Goal: Task Accomplishment & Management: Manage account settings

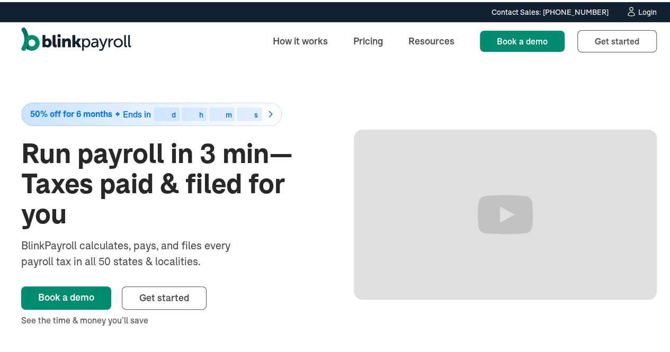
click at [638, 11] on div "Login" at bounding box center [647, 9] width 19 height 7
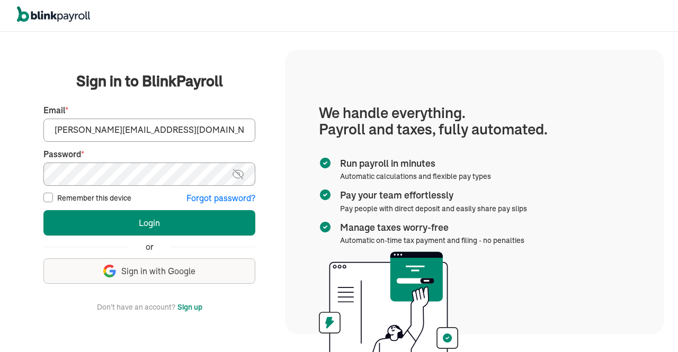
type input "[PERSON_NAME][EMAIL_ADDRESS][DOMAIN_NAME]"
click at [237, 172] on img at bounding box center [237, 174] width 13 height 13
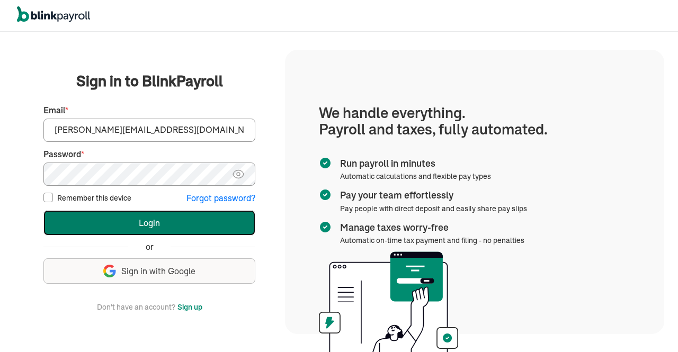
click at [132, 222] on button "Login" at bounding box center [149, 222] width 212 height 25
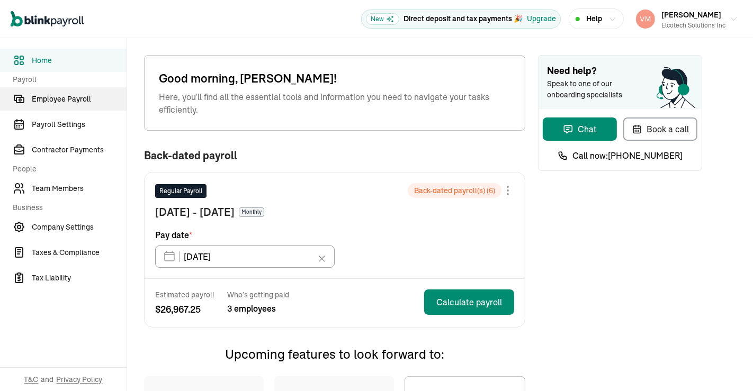
click at [64, 105] on link "Employee Payroll" at bounding box center [63, 98] width 127 height 23
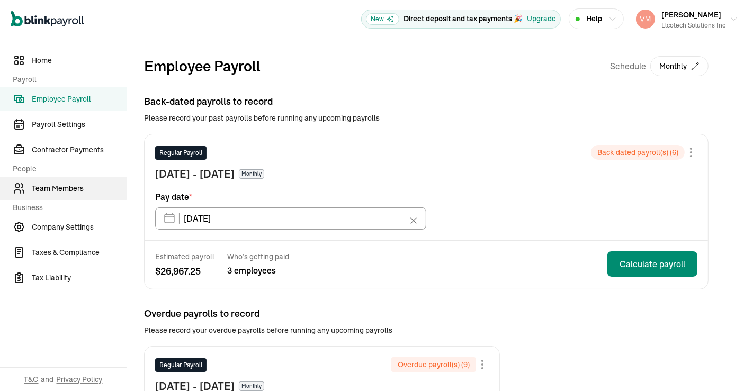
click at [66, 188] on span "Team Members" at bounding box center [79, 188] width 95 height 11
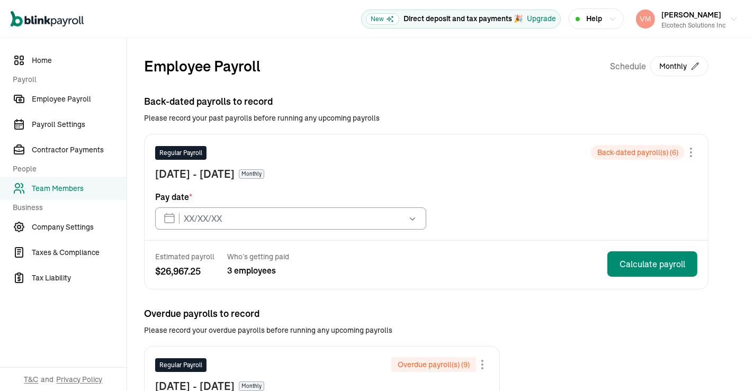
type input "07/31/2024"
type input "01/31/2025"
type input "10/31/2025"
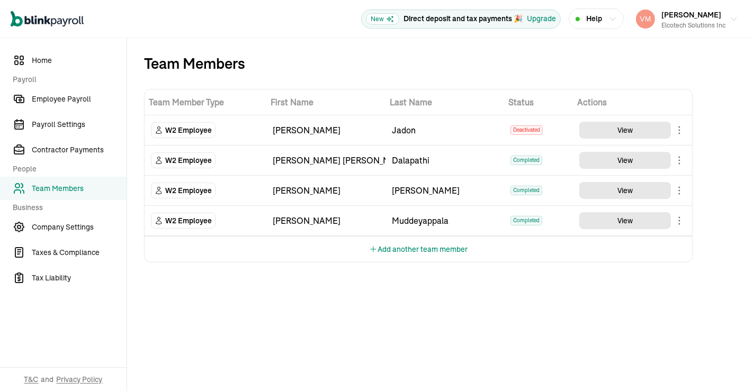
click at [752, 214] on div "Team Members Team Member Type First Name Last Name Status Actions W2 Employee H…" at bounding box center [440, 214] width 626 height 353
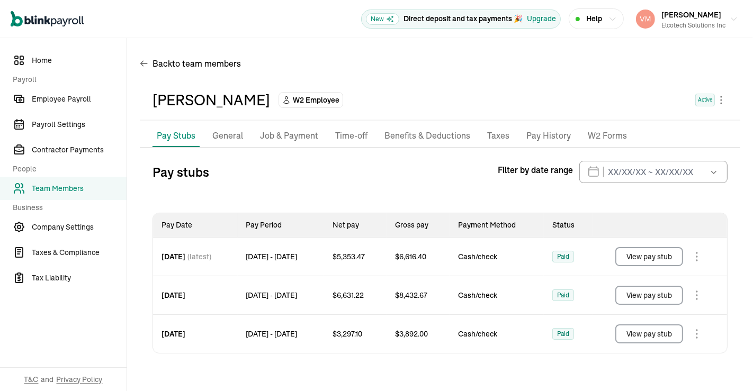
click at [290, 139] on p "Job & Payment" at bounding box center [289, 136] width 58 height 14
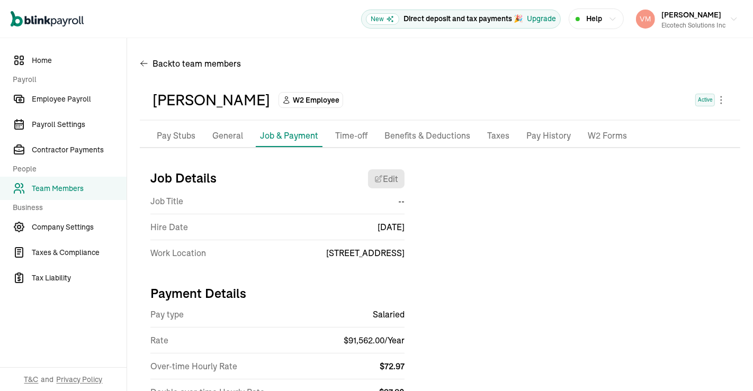
scroll to position [47, 0]
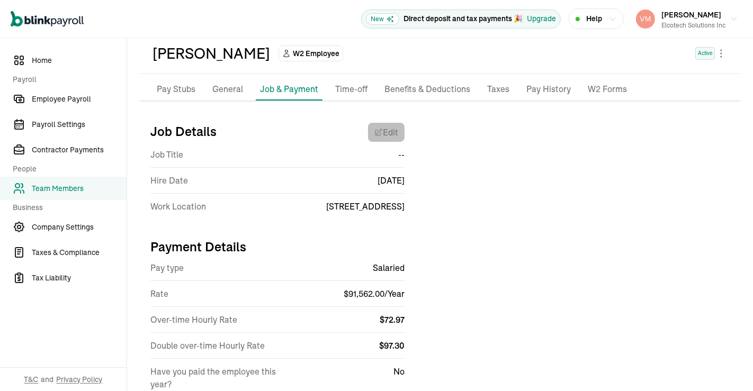
select select "10935 Estate Ln"
select select "4"
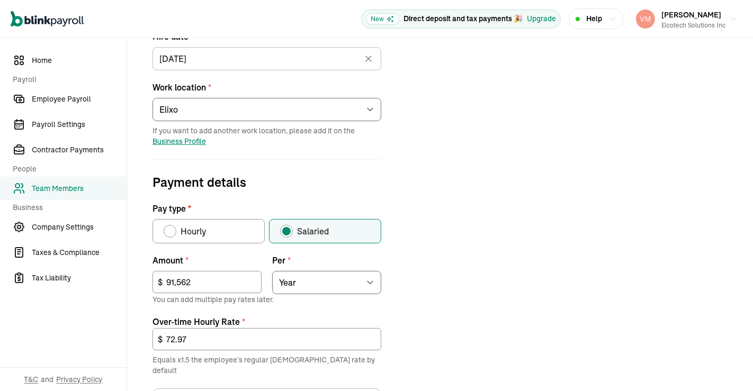
scroll to position [321, 0]
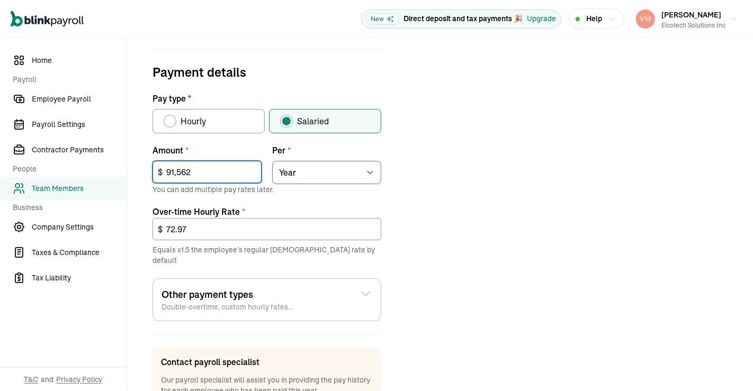
drag, startPoint x: 223, startPoint y: 173, endPoint x: 79, endPoint y: 179, distance: 144.1
click at [79, 179] on div "Home Payroll Employee Payroll Payroll Settings Contractor Payments People Team …" at bounding box center [376, 98] width 753 height 762
type input "101,192"
click at [492, 219] on div "Job details Job title (optional) Hire date * 02/17/2025 Feb 2025 Mon Tue Wed Th…" at bounding box center [440, 148] width 600 height 616
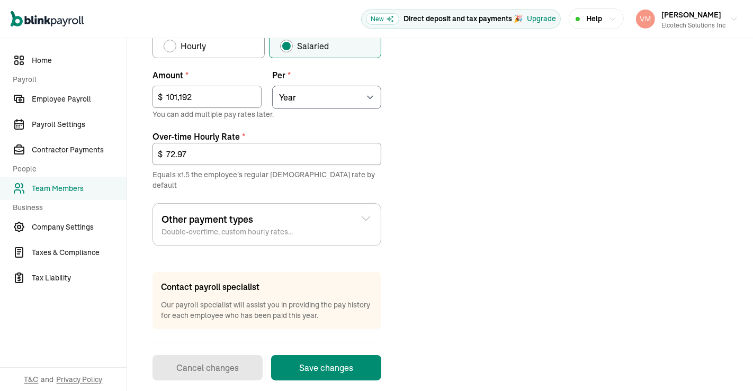
click at [343, 358] on button "Save changes" at bounding box center [326, 367] width 110 height 25
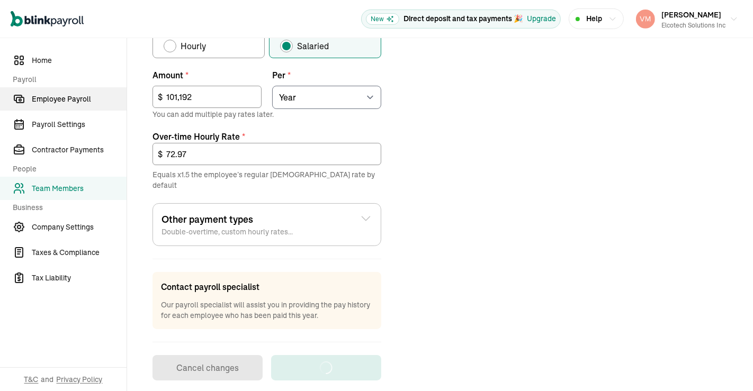
scroll to position [84, 0]
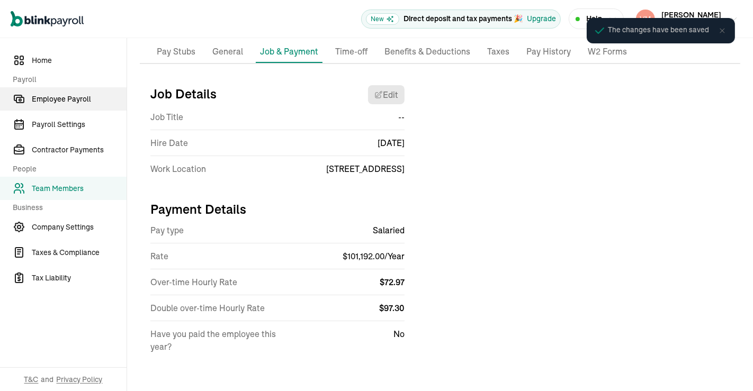
click at [65, 98] on span "Employee Payroll" at bounding box center [79, 99] width 95 height 11
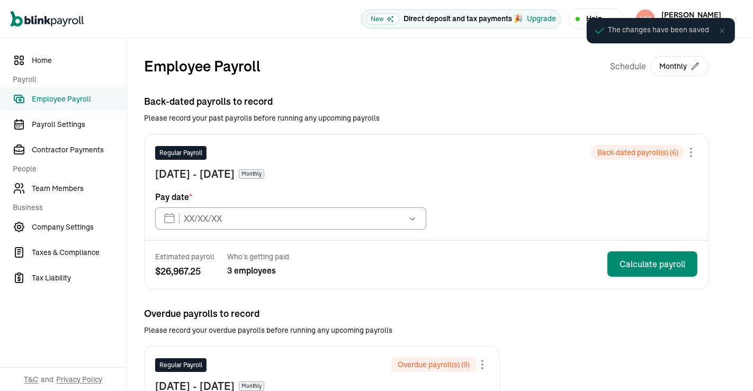
type input "07/31/2024"
type input "01/31/2025"
type input "10/31/2025"
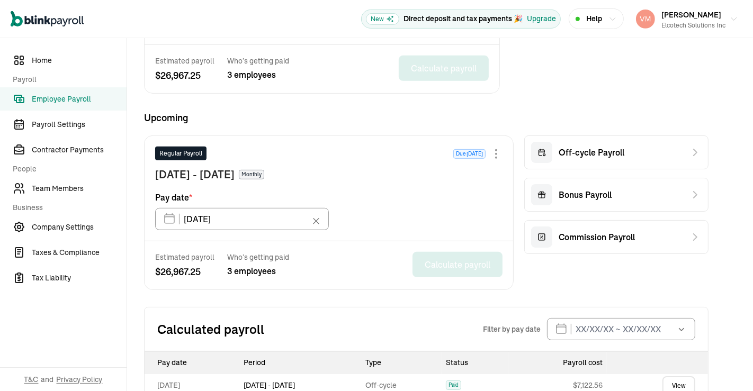
scroll to position [409, 0]
click at [570, 141] on div "Off-cycle Payroll" at bounding box center [577, 151] width 93 height 21
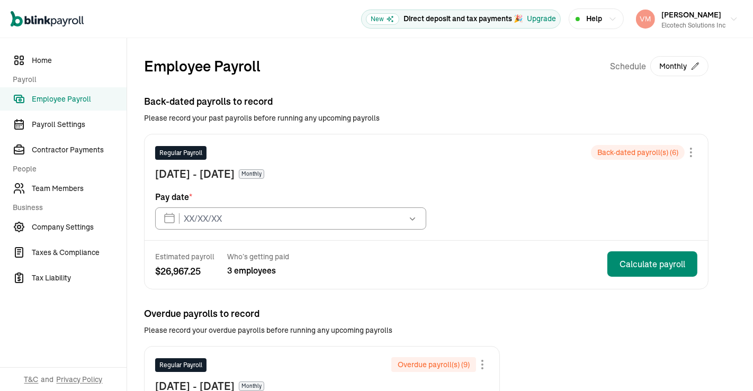
type input "07/31/2024"
type input "01/31/2025"
type input "10/31/2025"
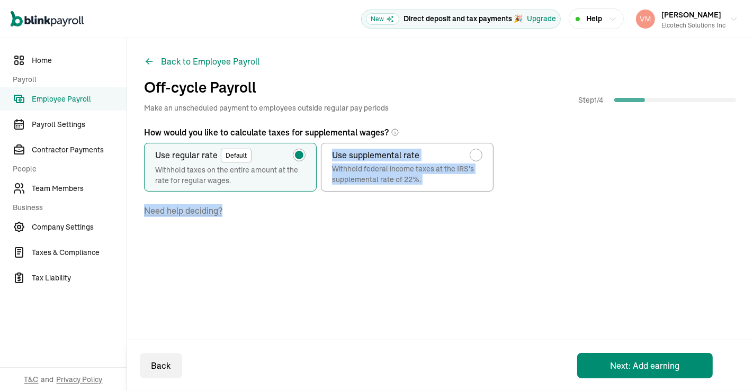
drag, startPoint x: 752, startPoint y: 149, endPoint x: 752, endPoint y: 259, distance: 110.7
click at [752, 259] on div "Back to Employee Payroll Off-cycle Payroll Make an unscheduled payment to emplo…" at bounding box center [440, 165] width 626 height 255
click at [632, 357] on button "Next: Add earning" at bounding box center [645, 365] width 136 height 25
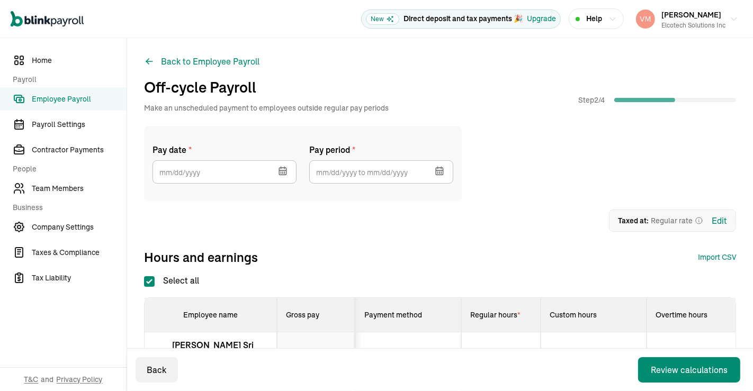
click at [279, 171] on icon "button" at bounding box center [282, 171] width 7 height 7
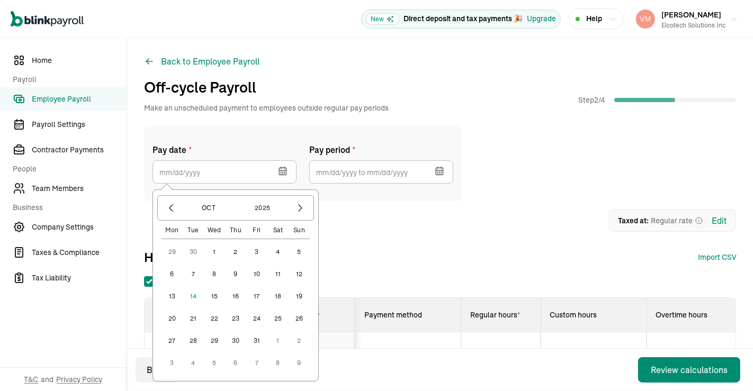
click at [258, 337] on button "31" at bounding box center [256, 340] width 21 height 21
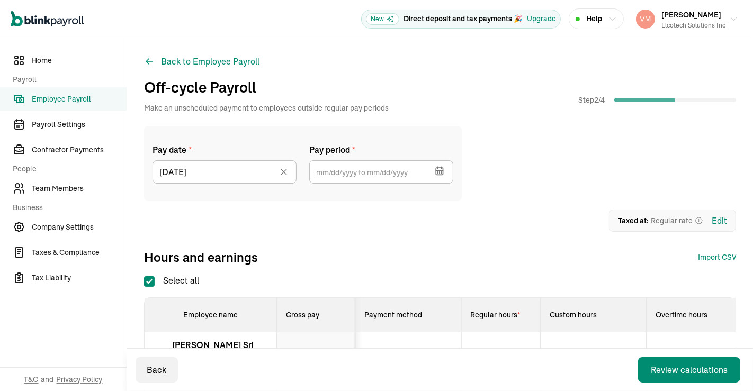
click at [441, 167] on icon "button" at bounding box center [441, 168] width 0 height 2
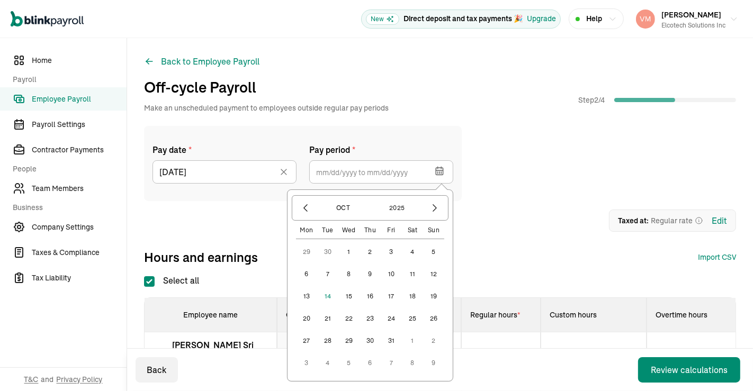
click at [348, 252] on button "1" at bounding box center [348, 251] width 21 height 21
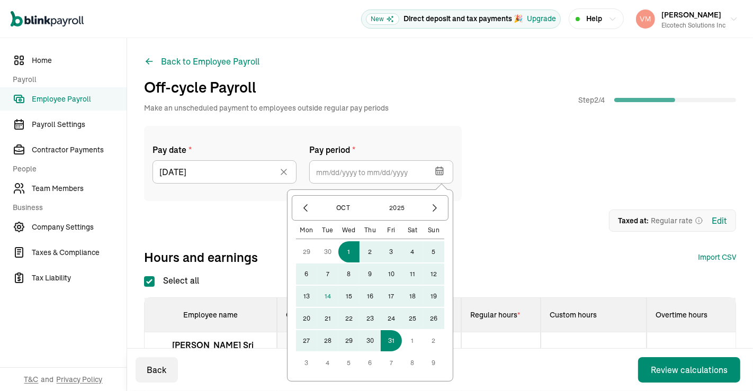
click at [395, 337] on button "31" at bounding box center [391, 340] width 21 height 21
type input "10/01/2025 ~ 10/31/2025"
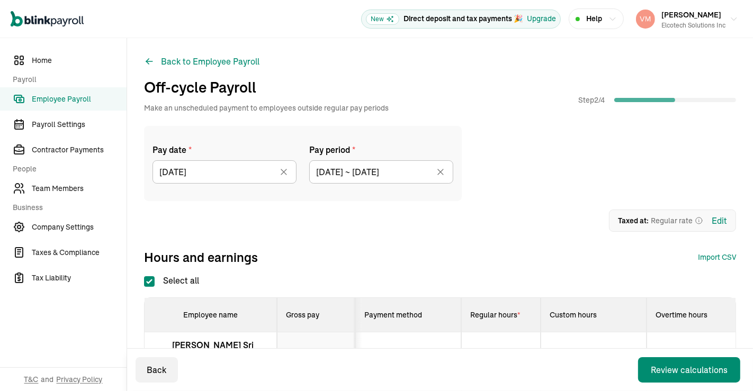
click at [557, 87] on div "Off-cycle Payroll Make an unscheduled payment to employees outside regular pay …" at bounding box center [440, 94] width 592 height 37
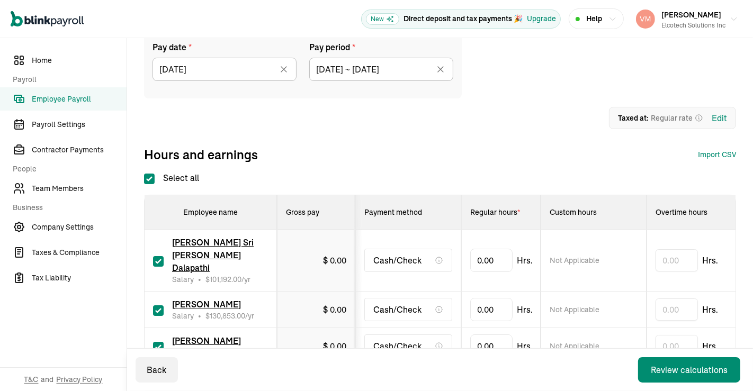
scroll to position [157, 0]
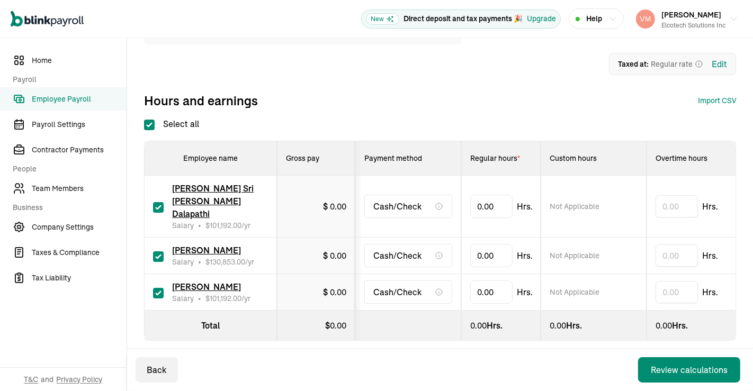
click at [157, 202] on input "checkbox" at bounding box center [158, 207] width 11 height 11
checkbox input "false"
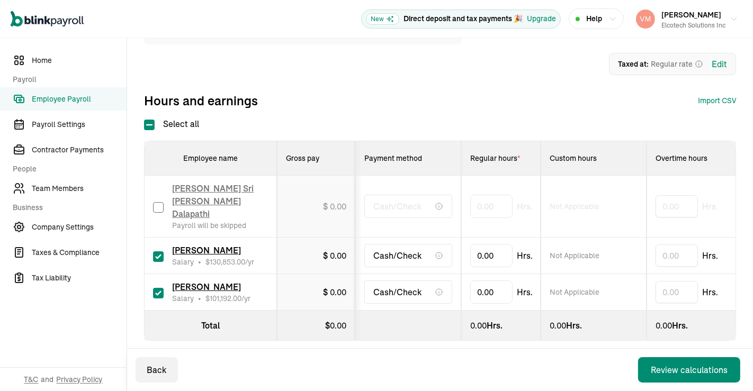
click at [157, 251] on input "checkbox" at bounding box center [158, 256] width 11 height 11
checkbox input "false"
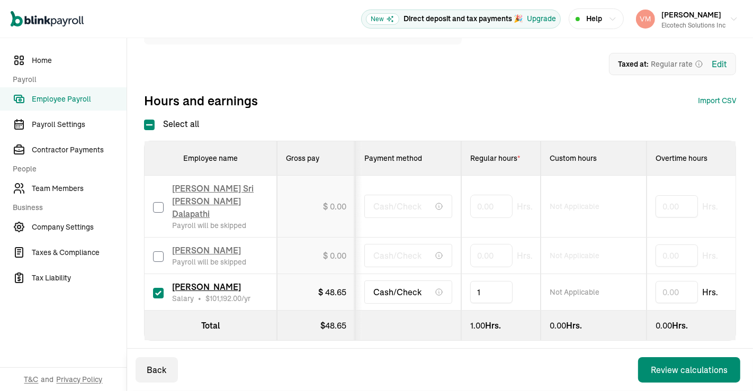
type input "16"
click at [668, 371] on div "Review calculations" at bounding box center [689, 370] width 77 height 13
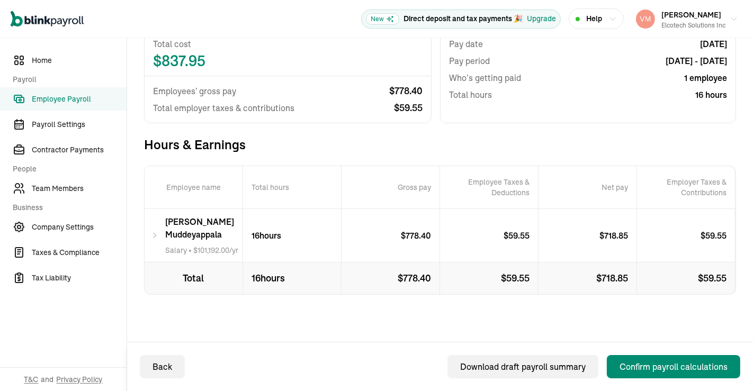
scroll to position [132, 0]
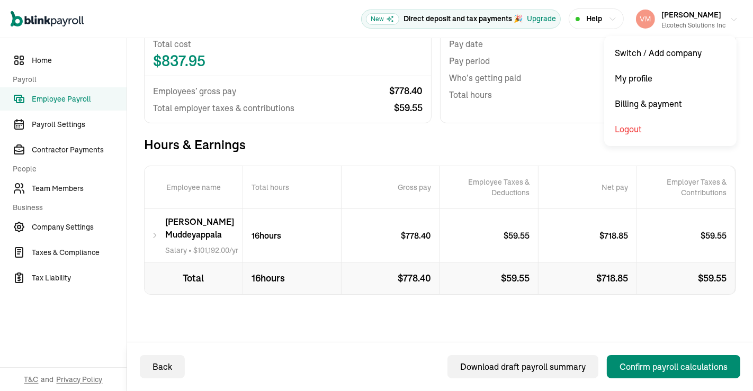
click at [730, 20] on icon "button" at bounding box center [734, 19] width 8 height 8
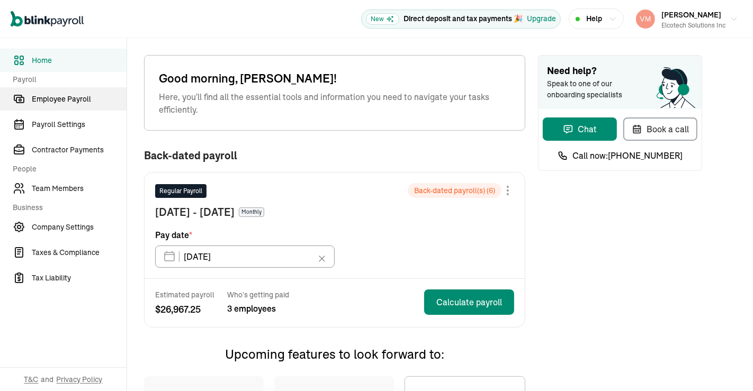
click at [64, 105] on link "Employee Payroll" at bounding box center [63, 98] width 127 height 23
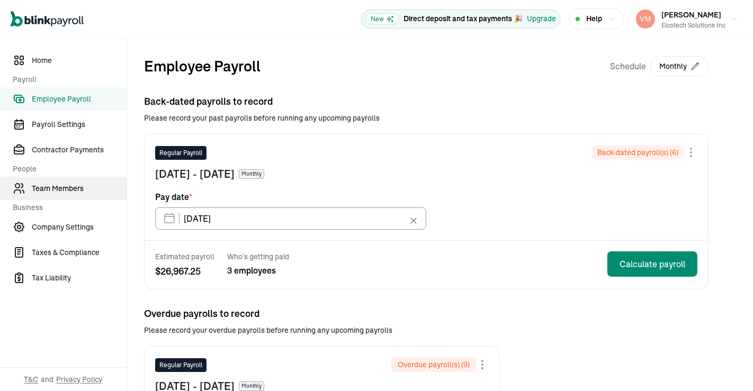
click at [66, 188] on span "Team Members" at bounding box center [79, 188] width 95 height 11
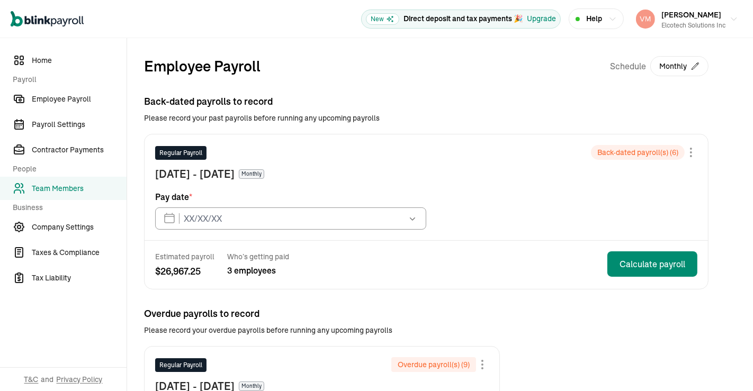
type input "[DATE]"
type input "01/31/2025"
type input "10/31/2025"
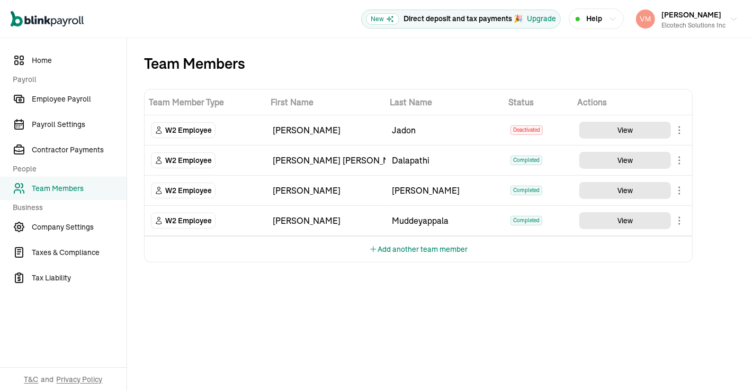
click at [752, 214] on div "Team Members Team Member Type First Name Last Name Status Actions W2 Employee H…" at bounding box center [440, 214] width 626 height 353
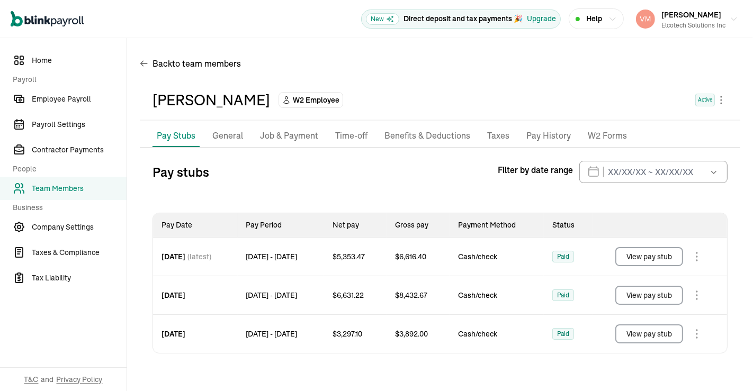
click at [290, 139] on p "Job & Payment" at bounding box center [289, 136] width 58 height 14
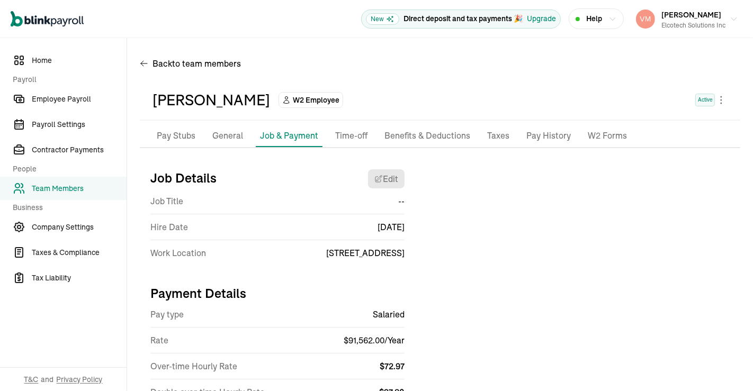
scroll to position [47, 0]
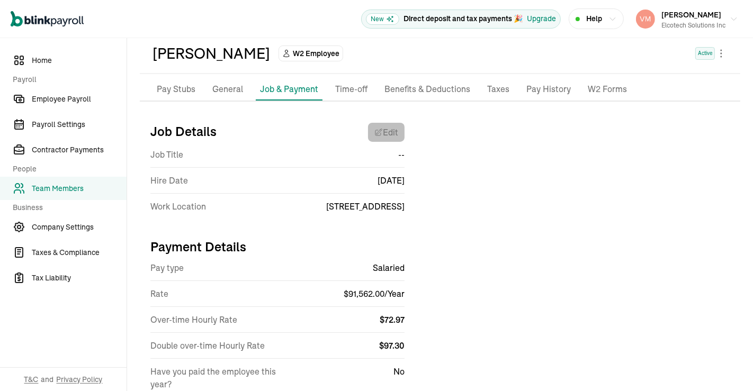
select select "10935 Estate Ln"
select select "4"
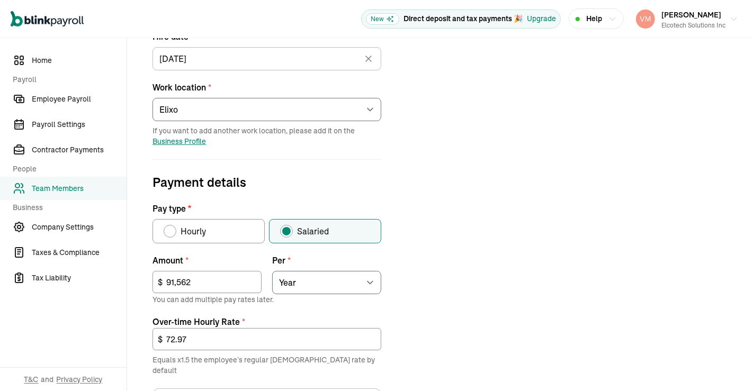
scroll to position [321, 0]
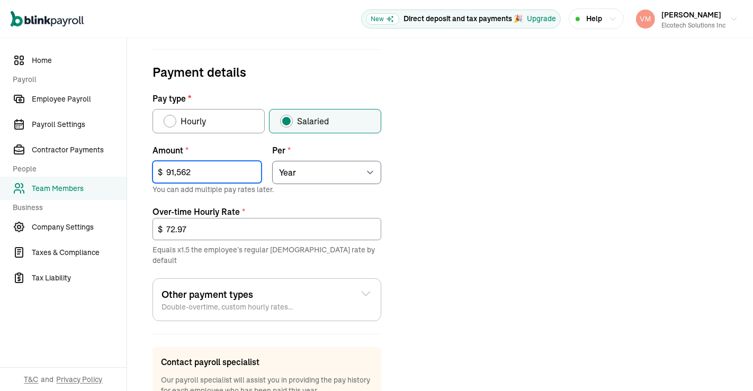
drag, startPoint x: 223, startPoint y: 173, endPoint x: 79, endPoint y: 179, distance: 144.1
click at [79, 179] on div "Home Payroll Employee Payroll Payroll Settings Contractor Payments People Team …" at bounding box center [376, 98] width 753 height 762
type input "101,192"
click at [492, 219] on div "Job details Job title (optional) Hire date * 02/17/2025 Feb 2025 Mon Tue Wed Th…" at bounding box center [440, 148] width 600 height 616
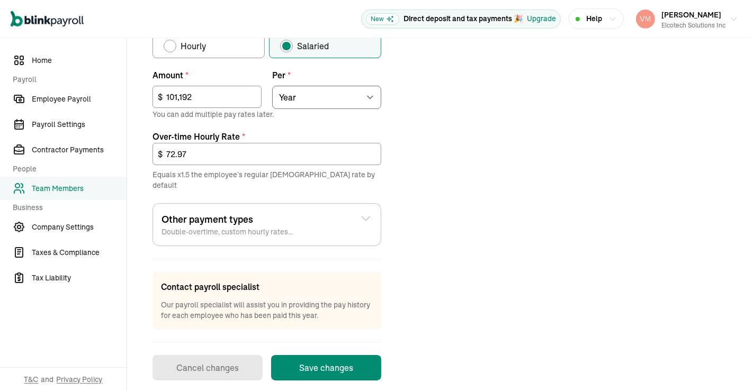
click at [343, 358] on button "Save changes" at bounding box center [326, 367] width 110 height 25
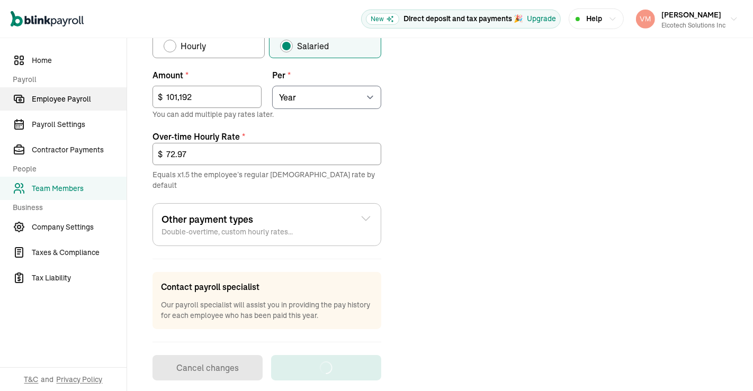
scroll to position [84, 0]
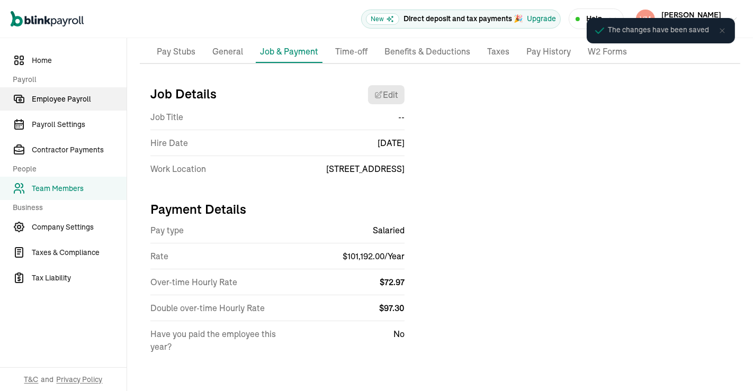
click at [65, 98] on span "Employee Payroll" at bounding box center [79, 99] width 95 height 11
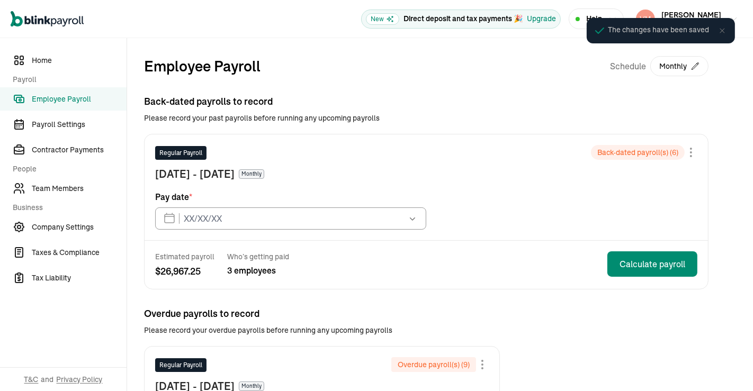
type input "07/31/2024"
type input "01/31/2025"
type input "10/31/2025"
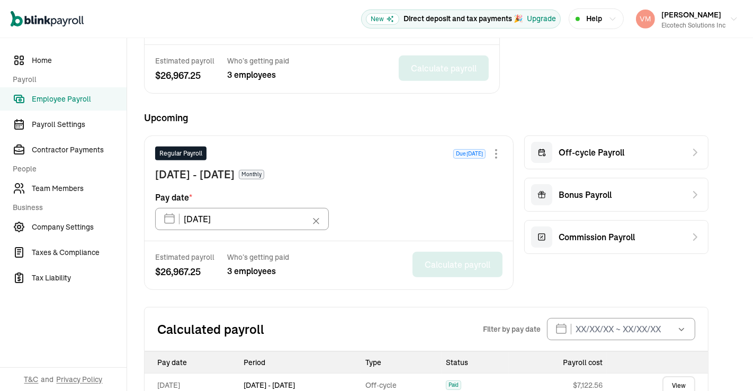
scroll to position [409, 0]
click at [570, 141] on div "Off-cycle Payroll" at bounding box center [577, 151] width 93 height 21
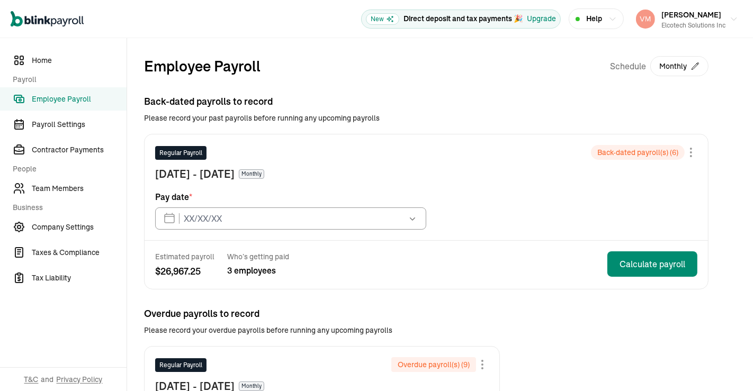
type input "07/31/2024"
type input "01/31/2025"
type input "10/31/2025"
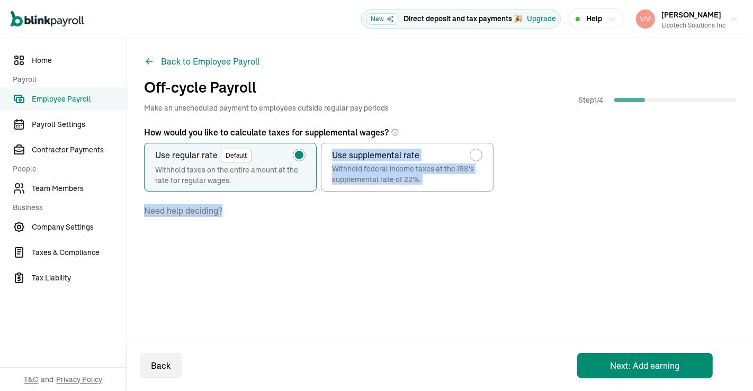
drag, startPoint x: 752, startPoint y: 149, endPoint x: 752, endPoint y: 259, distance: 110.7
click at [752, 259] on div "Back to Employee Payroll Off-cycle Payroll Make an unscheduled payment to emplo…" at bounding box center [440, 165] width 626 height 255
click at [632, 357] on button "Next: Add earning" at bounding box center [645, 365] width 136 height 25
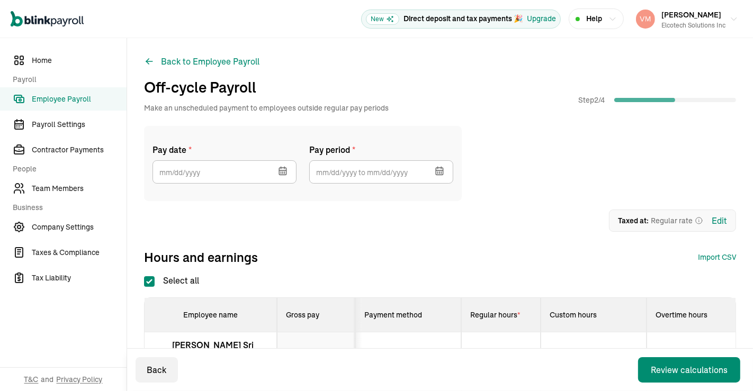
click at [279, 171] on icon "button" at bounding box center [282, 171] width 7 height 7
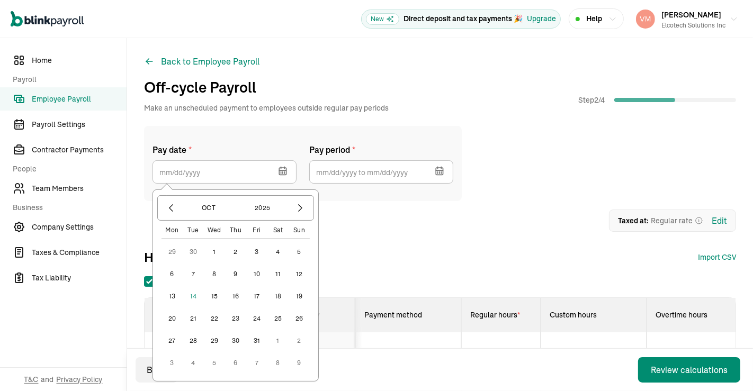
click at [258, 337] on button "31" at bounding box center [256, 340] width 21 height 21
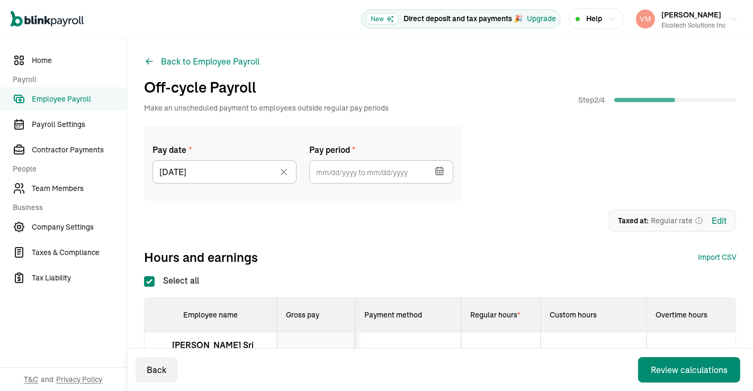
click at [441, 167] on icon "button" at bounding box center [441, 168] width 0 height 2
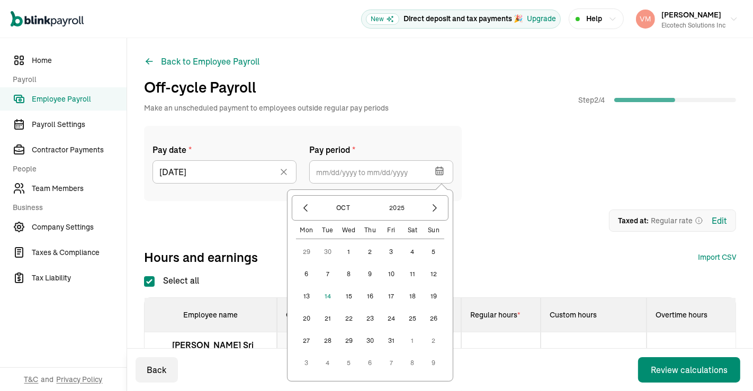
click at [348, 252] on button "1" at bounding box center [348, 251] width 21 height 21
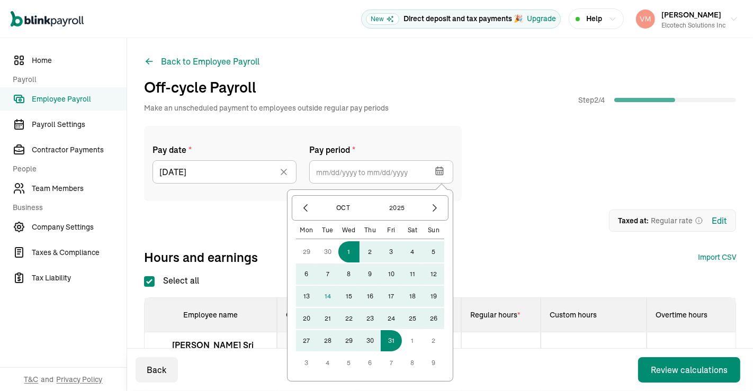
click at [395, 337] on button "31" at bounding box center [391, 340] width 21 height 21
type input "10/01/2025 ~ 10/31/2025"
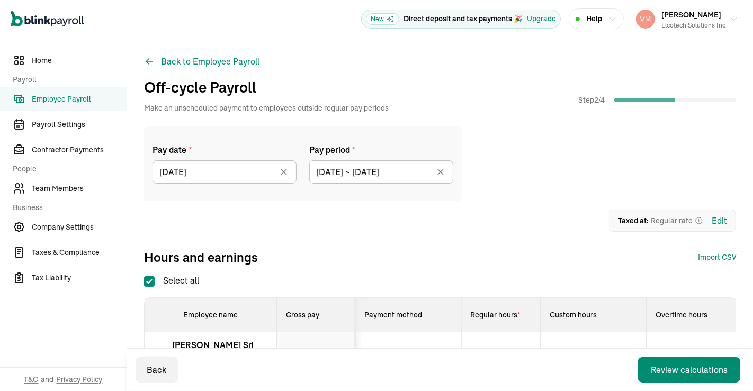
click at [557, 87] on div "Off-cycle Payroll Make an unscheduled payment to employees outside regular pay …" at bounding box center [440, 94] width 592 height 37
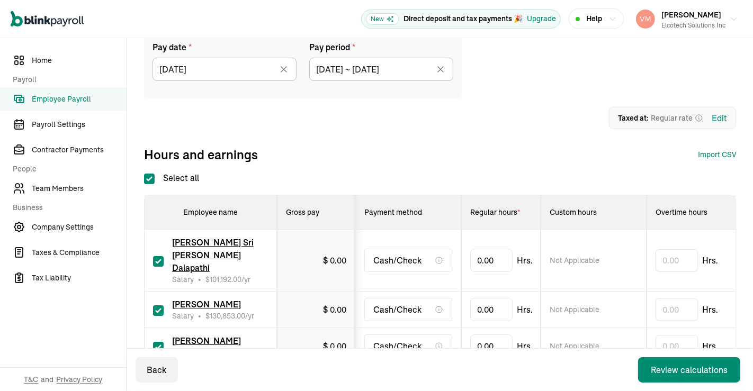
scroll to position [157, 0]
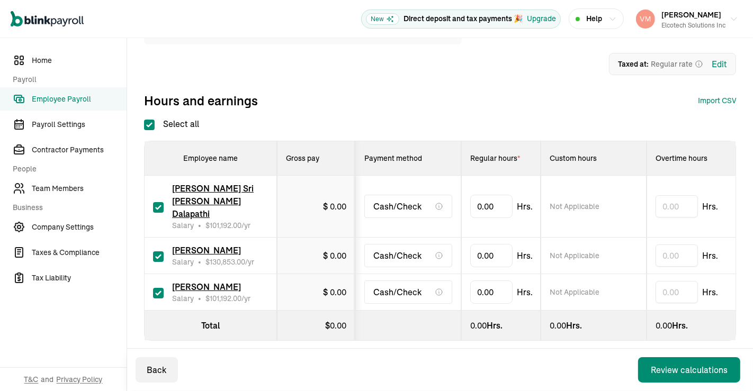
click at [157, 202] on input "checkbox" at bounding box center [158, 207] width 11 height 11
checkbox input "false"
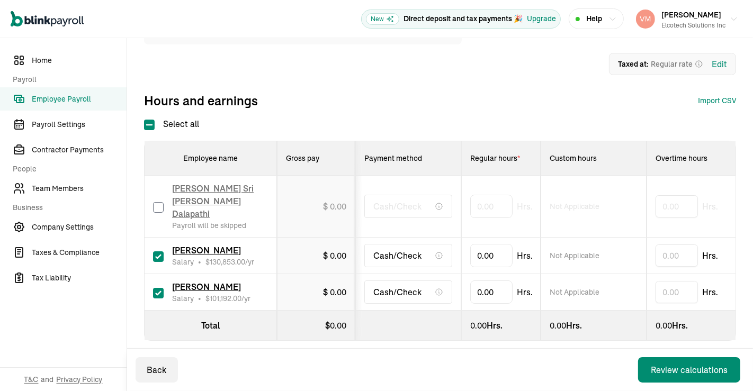
click at [157, 251] on input "checkbox" at bounding box center [158, 256] width 11 height 11
checkbox input "false"
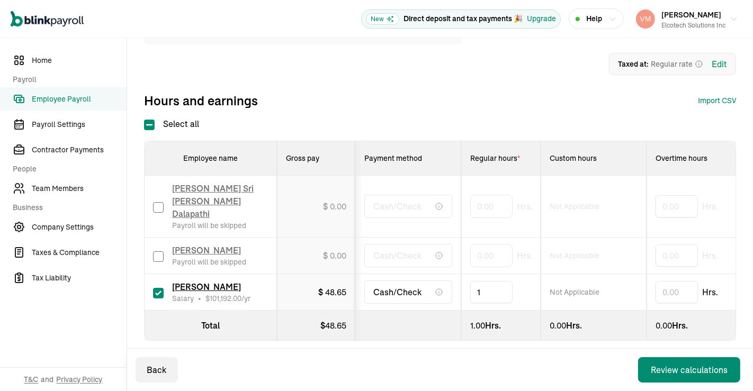
type input "16"
click at [668, 371] on div "Review calculations" at bounding box center [689, 370] width 77 height 13
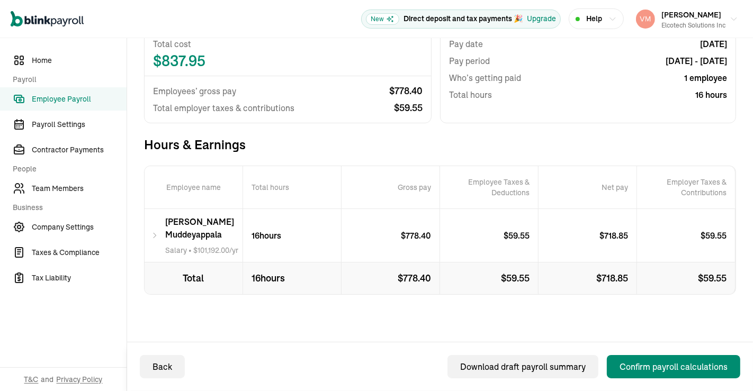
scroll to position [132, 0]
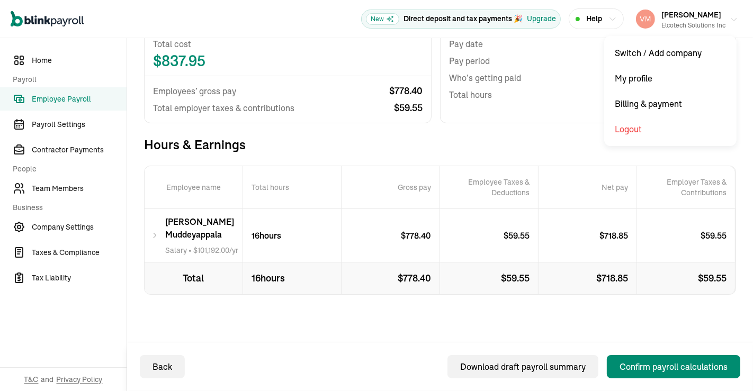
click at [730, 20] on icon "button" at bounding box center [734, 19] width 8 height 8
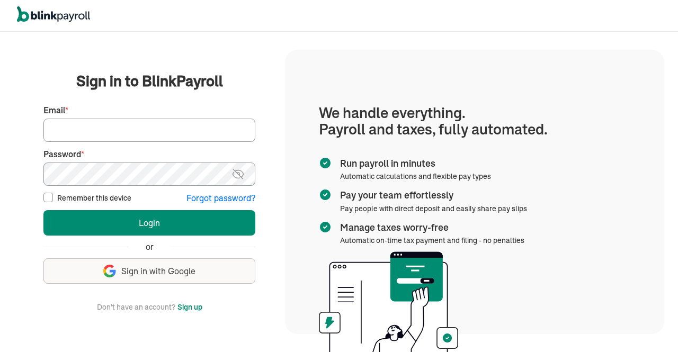
click at [66, 129] on input "Email *" at bounding box center [149, 130] width 212 height 23
click at [84, 133] on input "[EMAIL_ADDRESS][DOMAIN_NAME]" at bounding box center [149, 130] width 212 height 23
drag, startPoint x: 170, startPoint y: 133, endPoint x: 0, endPoint y: 142, distance: 170.7
click at [0, 142] on div "We handle it all. Payroll and taxes, fully automated. Back Forgot your password…" at bounding box center [339, 192] width 678 height 320
type input "[PERSON_NAME][EMAIL_ADDRESS][DOMAIN_NAME]"
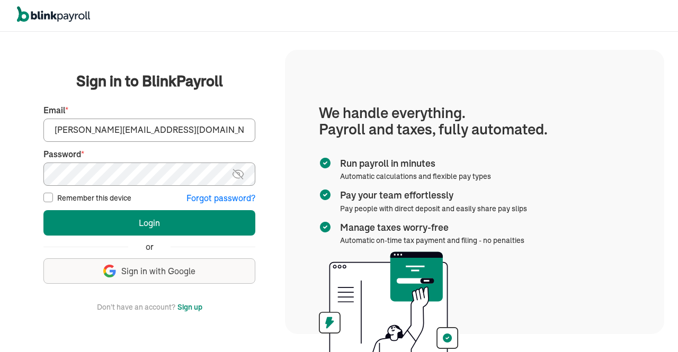
click at [121, 130] on input "[PERSON_NAME][EMAIL_ADDRESS][DOMAIN_NAME]" at bounding box center [149, 130] width 212 height 23
click at [238, 173] on img at bounding box center [237, 174] width 13 height 13
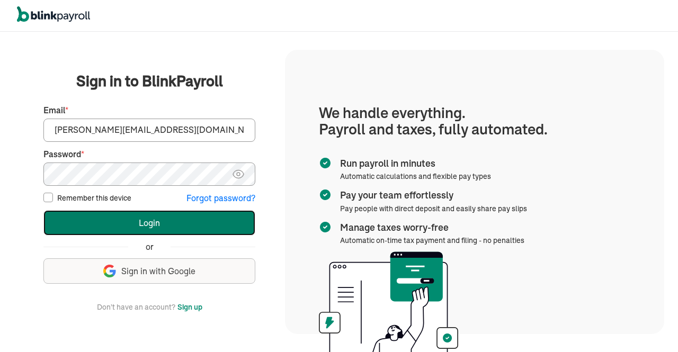
click at [151, 227] on button "Login" at bounding box center [149, 222] width 212 height 25
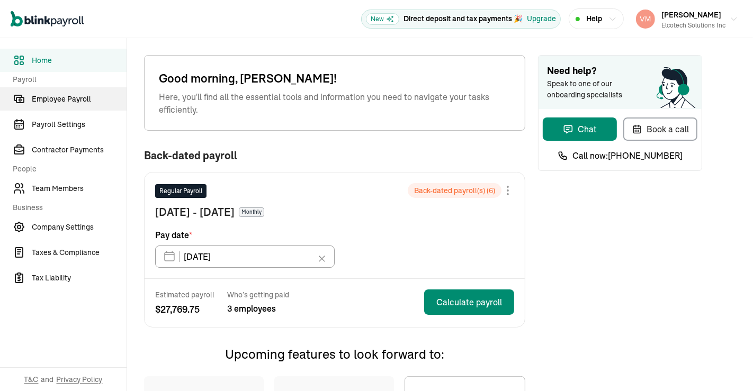
click at [54, 106] on link "Employee Payroll" at bounding box center [63, 98] width 127 height 23
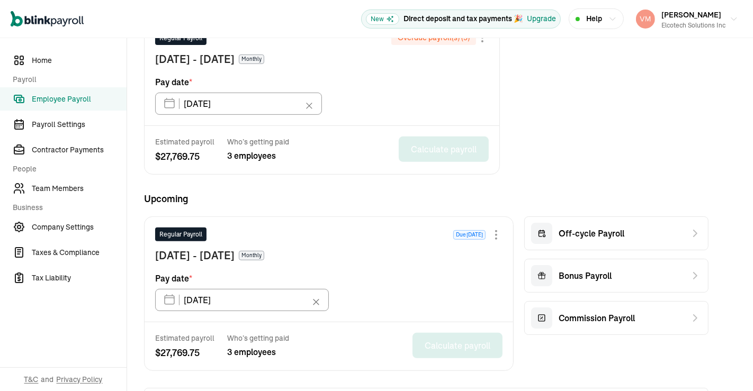
scroll to position [349, 0]
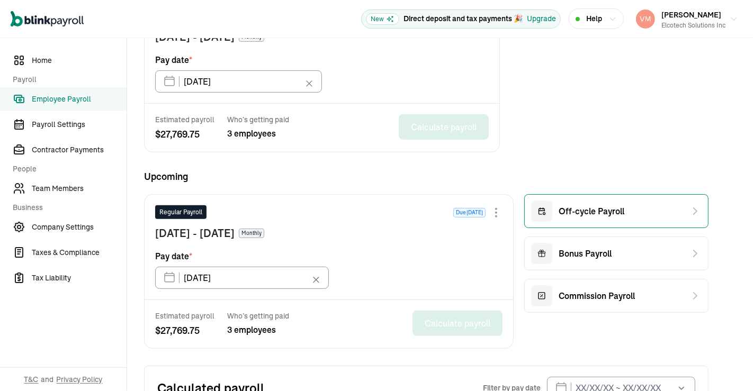
click at [544, 201] on div at bounding box center [541, 211] width 21 height 21
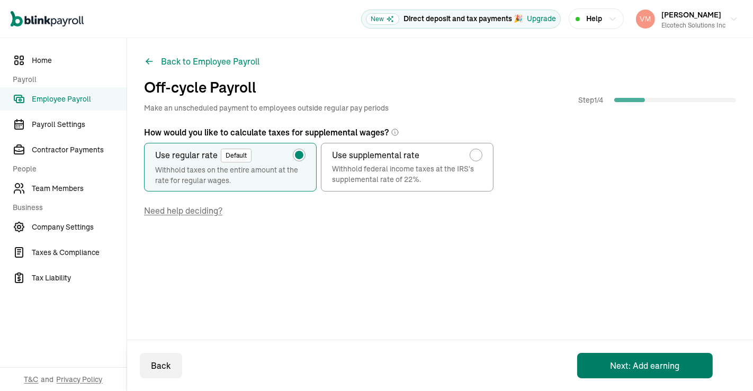
click at [635, 365] on button "Next: Add earning" at bounding box center [645, 365] width 136 height 25
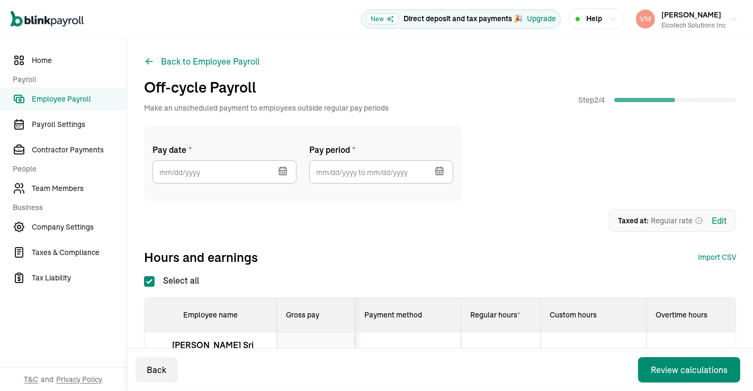
click at [283, 173] on icon "button" at bounding box center [283, 173] width 0 height 2
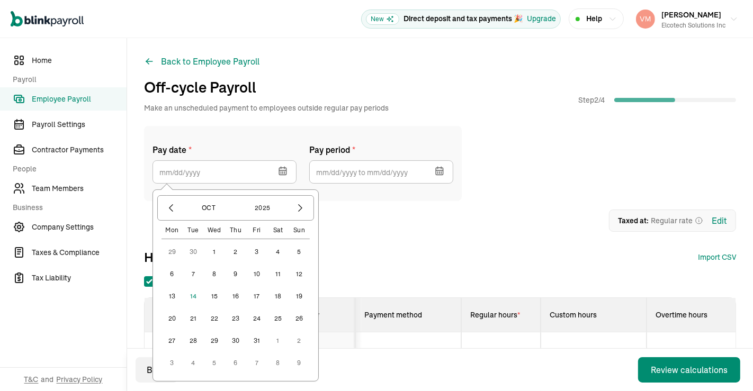
click at [257, 341] on button "31" at bounding box center [256, 340] width 21 height 21
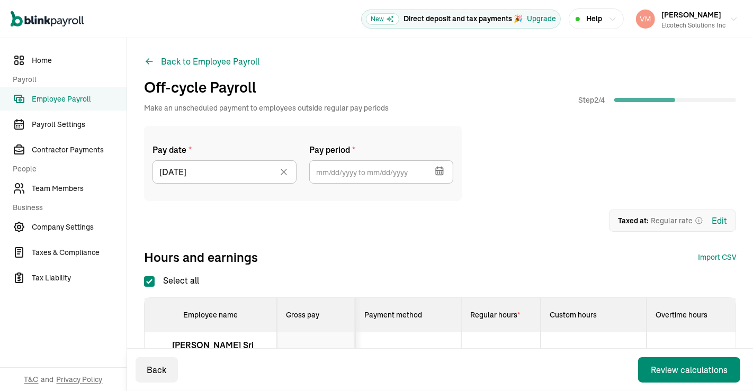
click at [440, 169] on icon "button" at bounding box center [439, 171] width 11 height 11
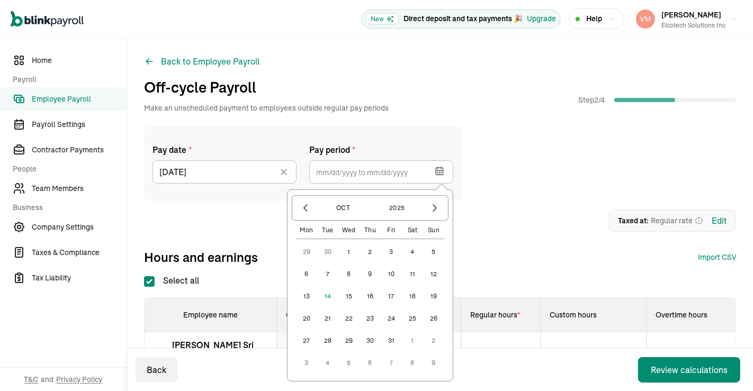
click at [351, 250] on button "1" at bounding box center [348, 251] width 21 height 21
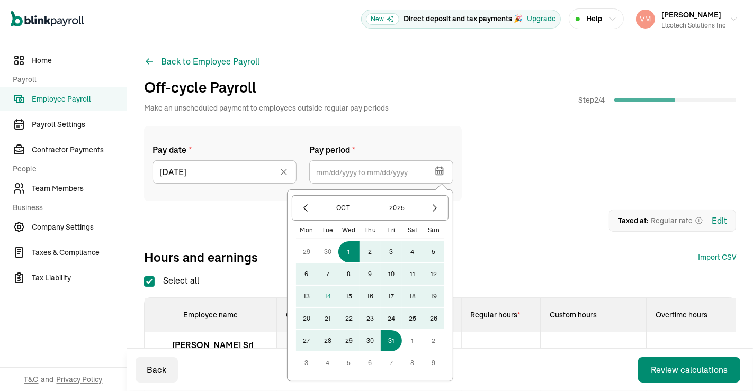
click at [397, 344] on button "31" at bounding box center [391, 340] width 21 height 21
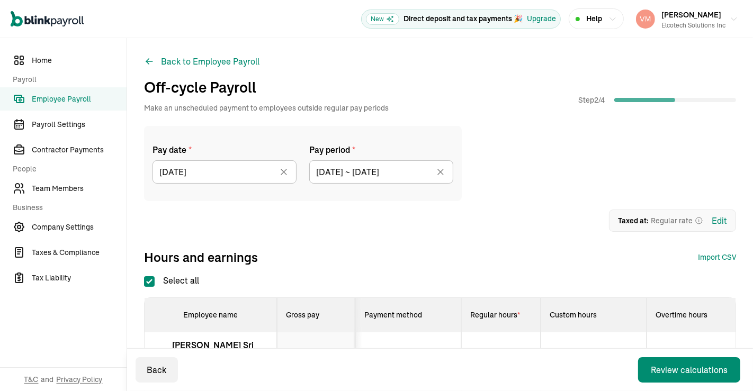
type input "10/01/2025 ~ 10/31/2025"
click at [507, 225] on div "1 Upload 2 Map Columns 3 Map Employees Drop your file here or Browse files Expe…" at bounding box center [440, 221] width 592 height 22
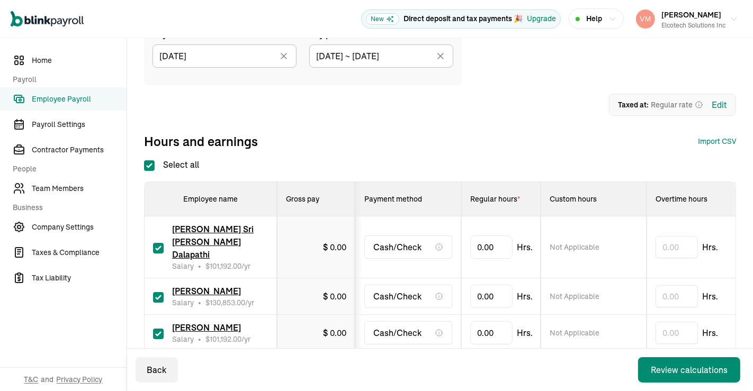
scroll to position [139, 0]
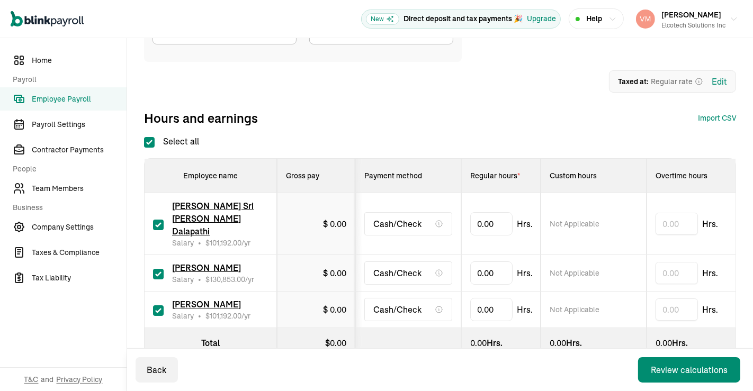
click at [156, 220] on input "checkbox" at bounding box center [158, 225] width 11 height 11
checkbox input "false"
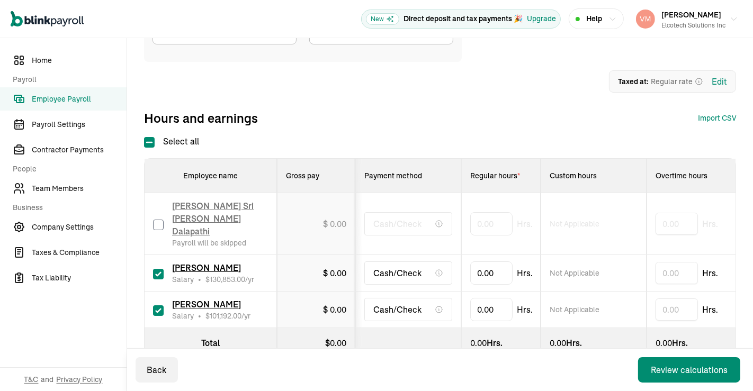
click at [159, 269] on input "checkbox" at bounding box center [158, 274] width 11 height 11
checkbox input "false"
drag, startPoint x: 495, startPoint y: 296, endPoint x: 452, endPoint y: 299, distance: 43.5
click at [452, 299] on tr "Sushma Muddeyappala Salary • $ 101,192.00 /yr $ 0.00 Cash/Check 0 Not Applicabl…" at bounding box center [740, 310] width 1190 height 37
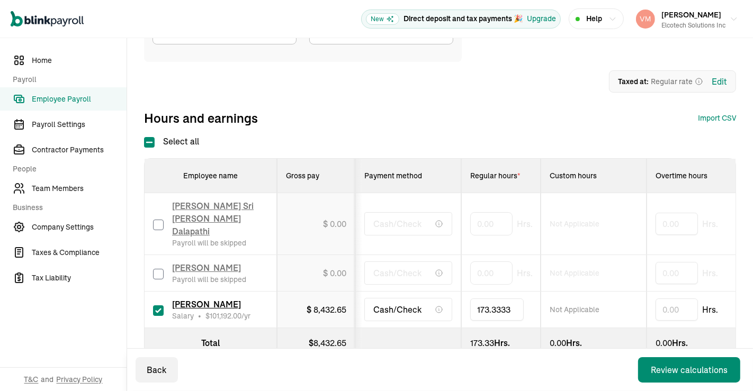
type input "173.33333"
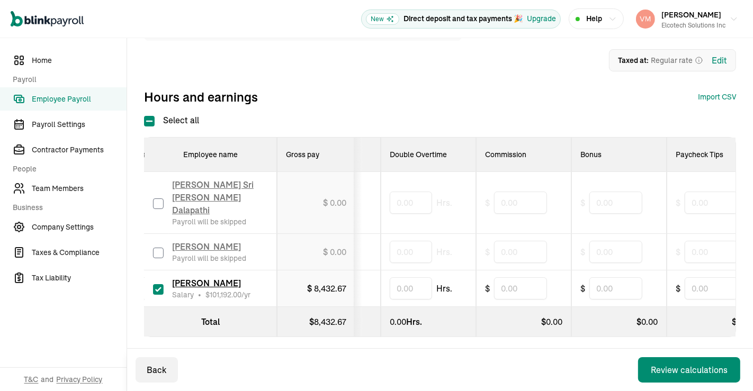
scroll to position [0, 380]
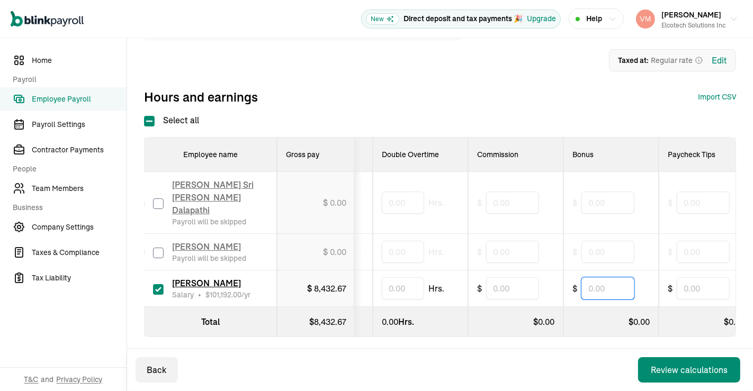
click at [609, 277] on input "text" at bounding box center [607, 288] width 53 height 22
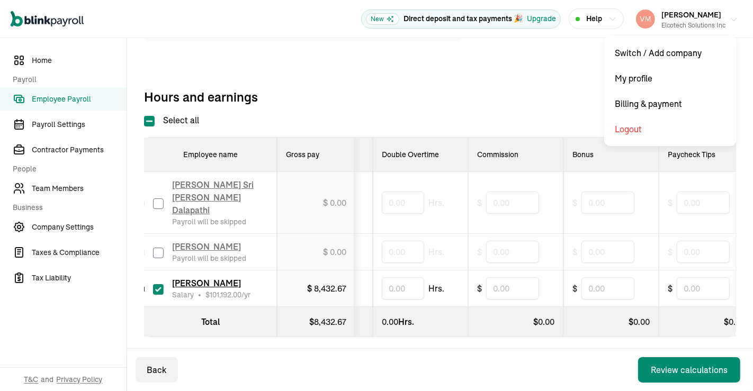
click at [718, 20] on button "Vamshi Krishna Gorakati Elcotech Solutions Inc" at bounding box center [687, 19] width 111 height 26
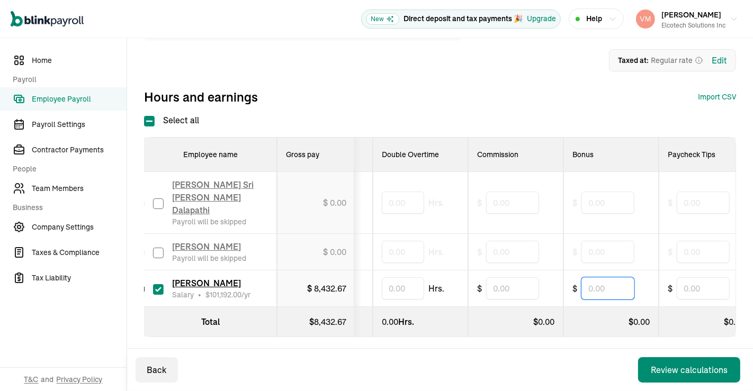
click at [608, 277] on input "text" at bounding box center [607, 288] width 53 height 22
click at [611, 277] on input "text" at bounding box center [607, 288] width 53 height 22
type input "1,647.33"
click at [583, 352] on div "Back Review calculations" at bounding box center [440, 370] width 626 height 42
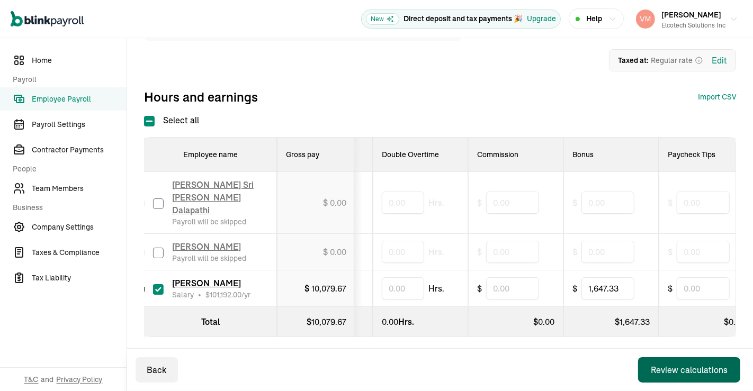
click at [663, 365] on div "Review calculations" at bounding box center [689, 370] width 77 height 13
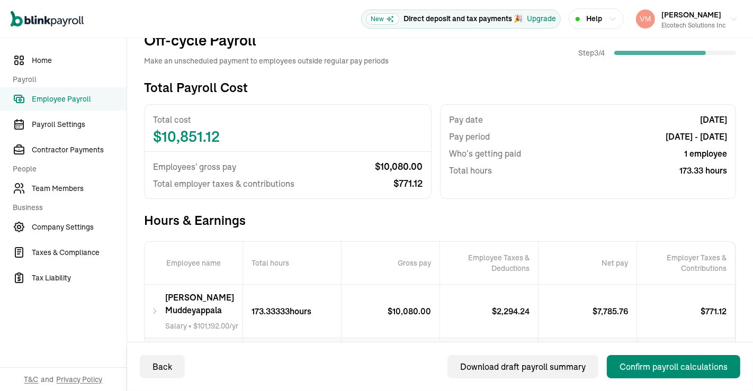
scroll to position [132, 0]
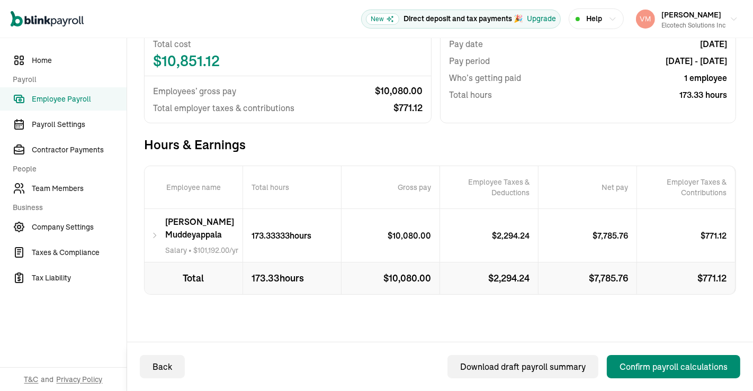
click at [154, 236] on icon at bounding box center [155, 235] width 8 height 13
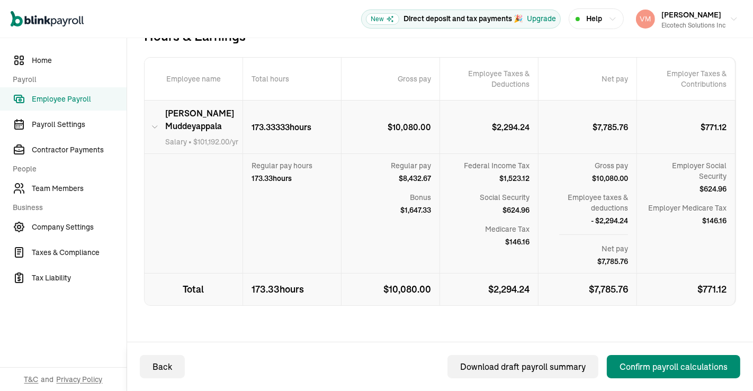
scroll to position [227, 0]
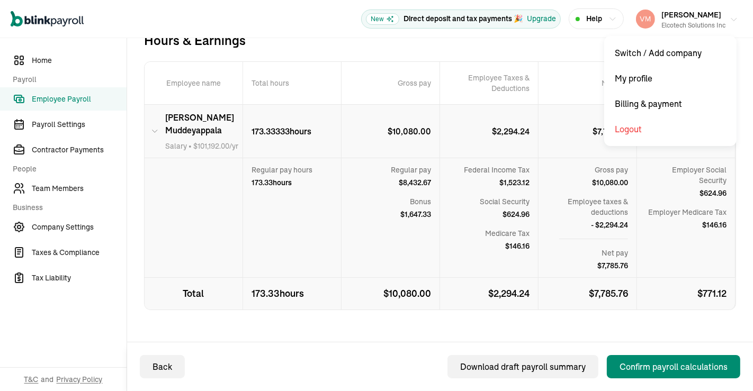
click at [718, 19] on button "Vamshi Krishna Gorakati Elcotech Solutions Inc" at bounding box center [687, 19] width 111 height 26
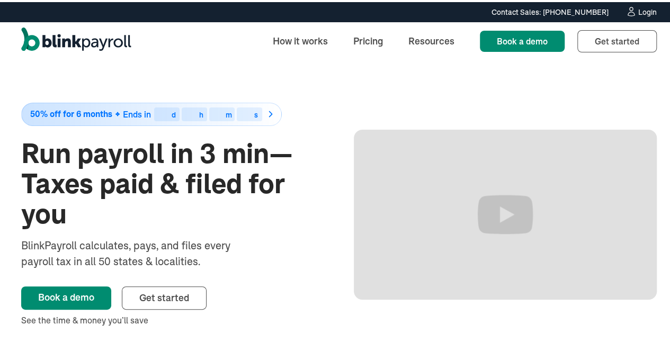
click at [641, 6] on div "Login" at bounding box center [647, 9] width 19 height 7
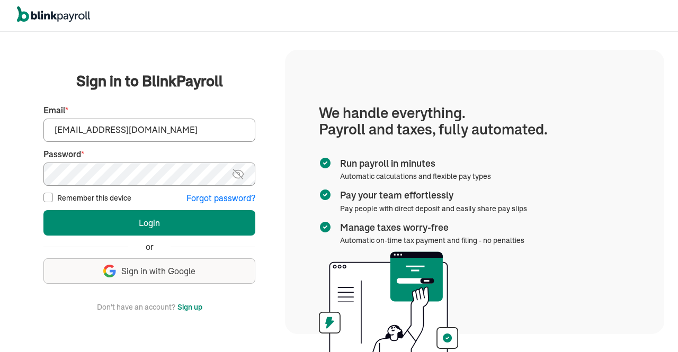
type input "[EMAIL_ADDRESS][DOMAIN_NAME]"
click at [242, 172] on img at bounding box center [237, 174] width 13 height 13
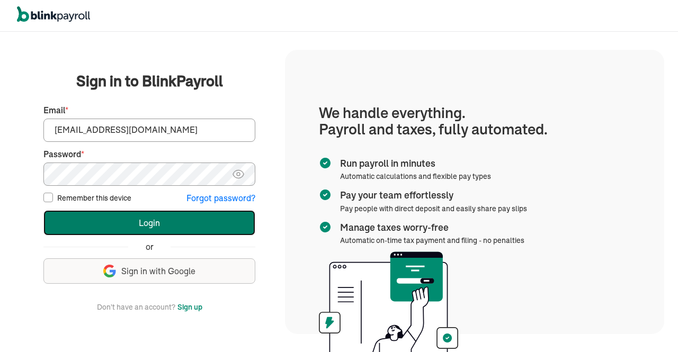
click at [188, 221] on button "Login" at bounding box center [149, 222] width 212 height 25
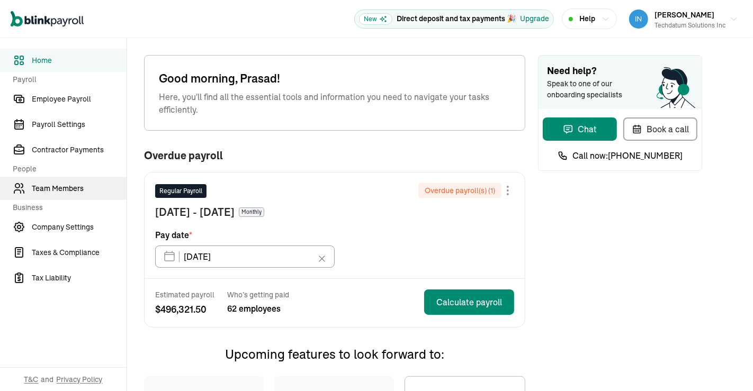
click at [66, 188] on span "Team Members" at bounding box center [79, 188] width 95 height 11
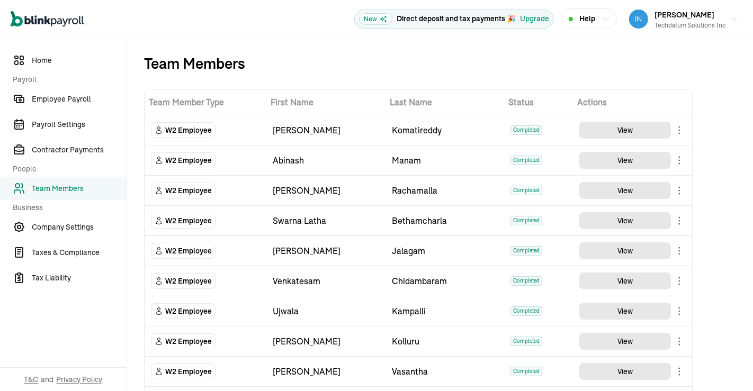
scroll to position [835, 0]
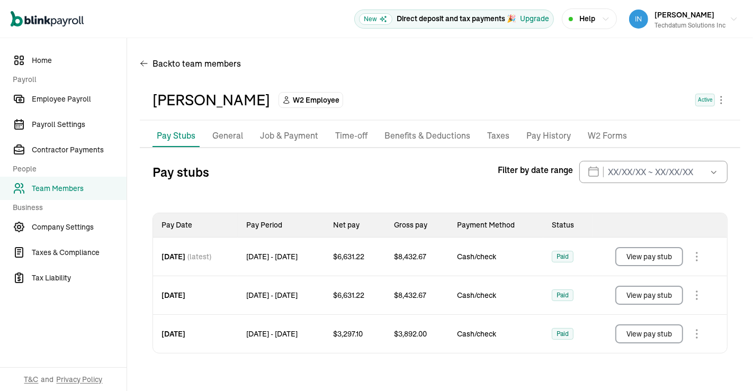
click at [638, 257] on button "View pay stub" at bounding box center [649, 256] width 68 height 19
click at [721, 22] on div "Techdatum Solutions Inc" at bounding box center [689, 26] width 71 height 10
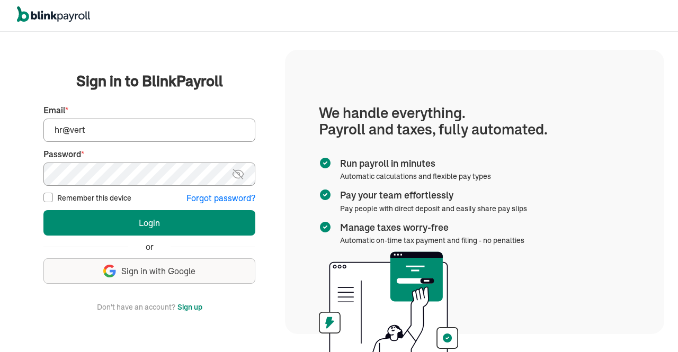
type input "[EMAIL_ADDRESS][DOMAIN_NAME]"
click at [237, 172] on img at bounding box center [237, 174] width 13 height 13
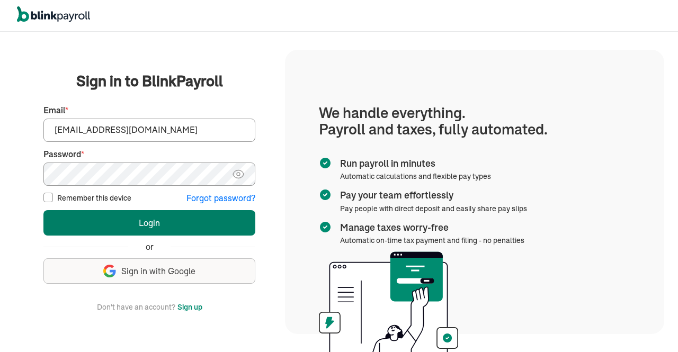
click at [181, 220] on button "Login" at bounding box center [149, 222] width 212 height 25
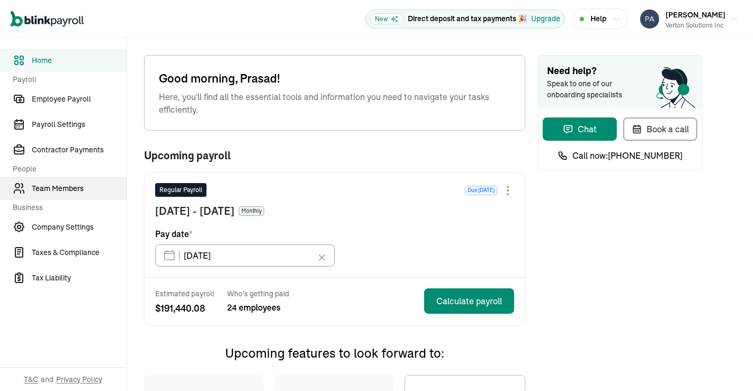
click at [83, 184] on span "Team Members" at bounding box center [79, 188] width 95 height 11
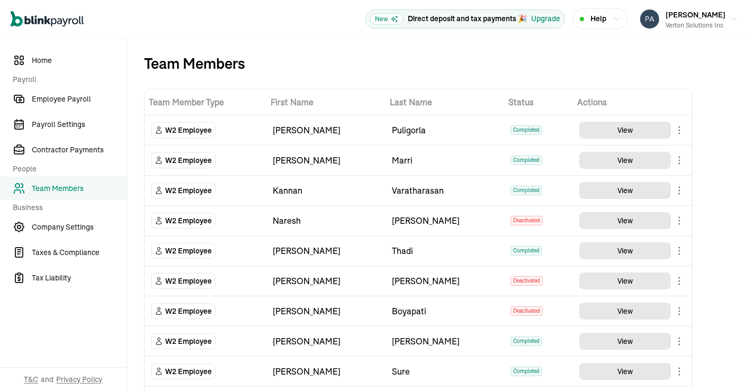
click at [391, 65] on div "Team Members" at bounding box center [418, 63] width 548 height 17
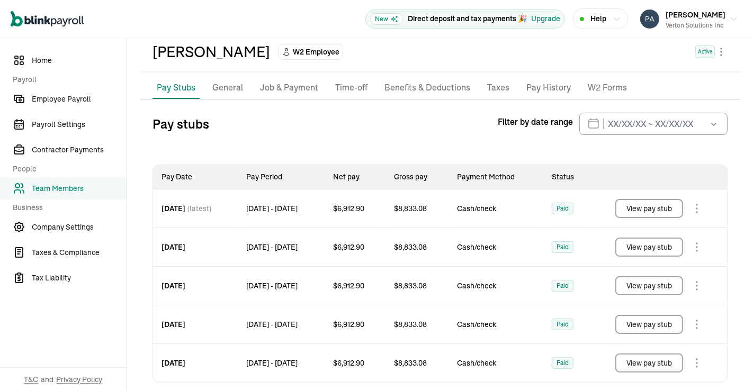
scroll to position [60, 0]
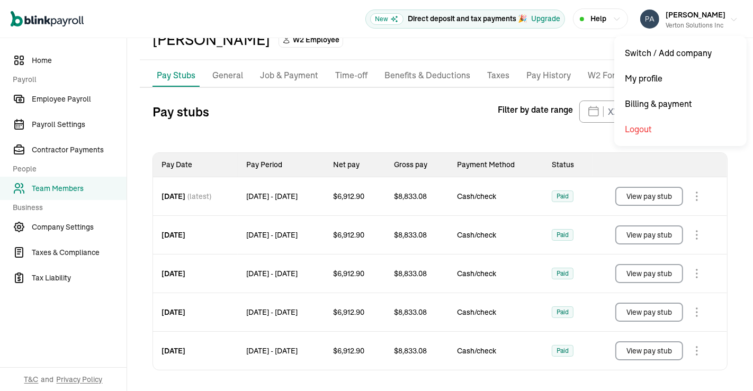
click at [730, 19] on icon "button" at bounding box center [734, 19] width 8 height 8
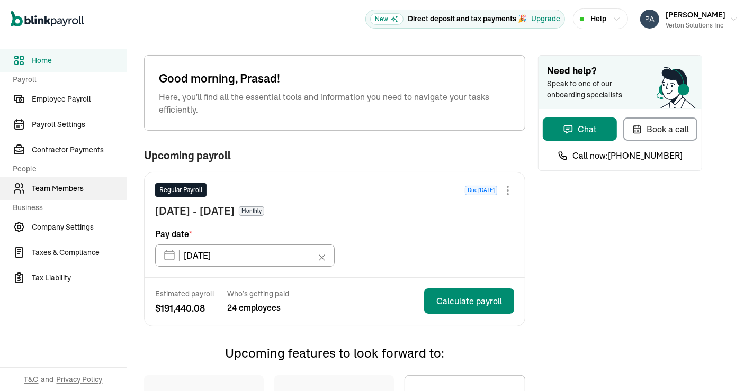
click at [83, 184] on span "Team Members" at bounding box center [79, 188] width 95 height 11
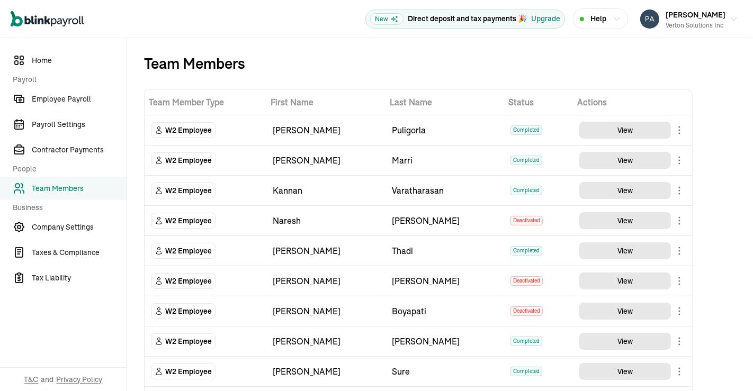
click at [391, 65] on div "Team Members" at bounding box center [418, 63] width 548 height 17
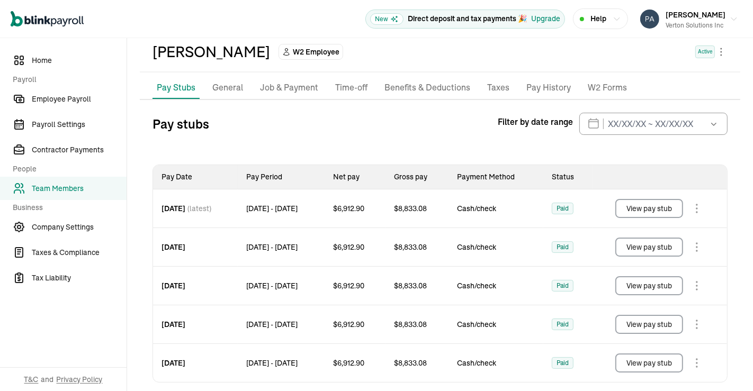
scroll to position [60, 0]
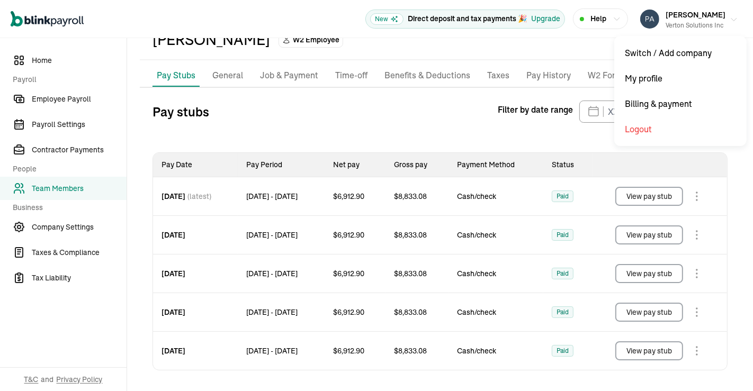
click at [730, 19] on icon "button" at bounding box center [734, 19] width 8 height 8
